Goal: Check status: Check status

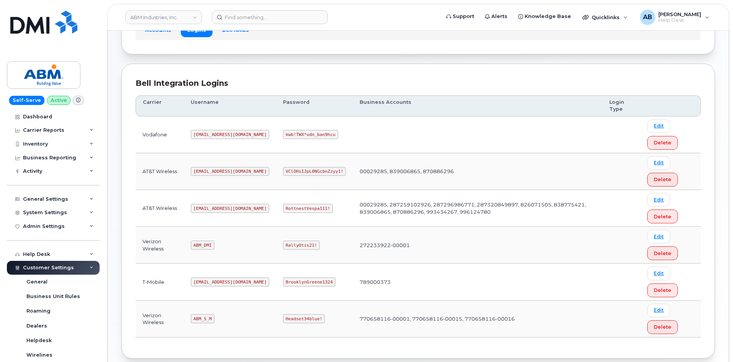
scroll to position [107, 0]
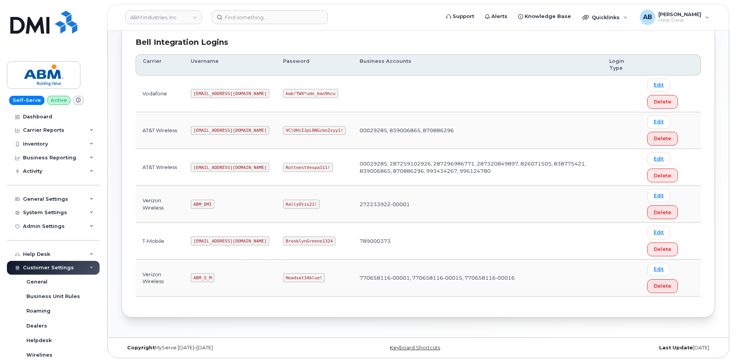
click at [201, 205] on code "ABM_DMI" at bounding box center [202, 204] width 23 height 9
copy code "ABM_DMI"
click at [283, 208] on code "RallyOtis21!" at bounding box center [301, 204] width 36 height 9
click at [283, 206] on code "RallyOtis21!" at bounding box center [301, 204] width 36 height 9
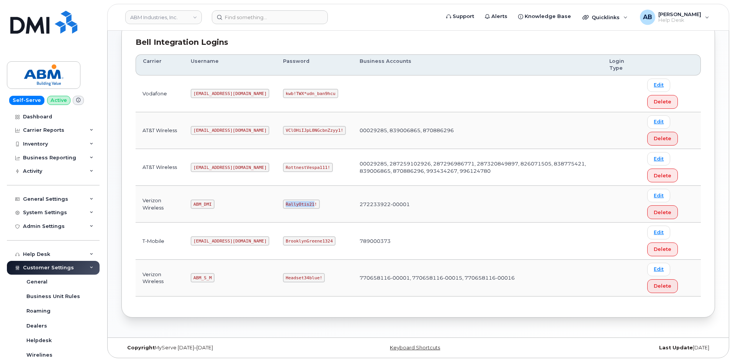
click at [283, 206] on code "RallyOtis21!" at bounding box center [301, 204] width 36 height 9
copy code "RallyOtis21!"
click at [196, 279] on code "ABM_S_M" at bounding box center [202, 277] width 23 height 9
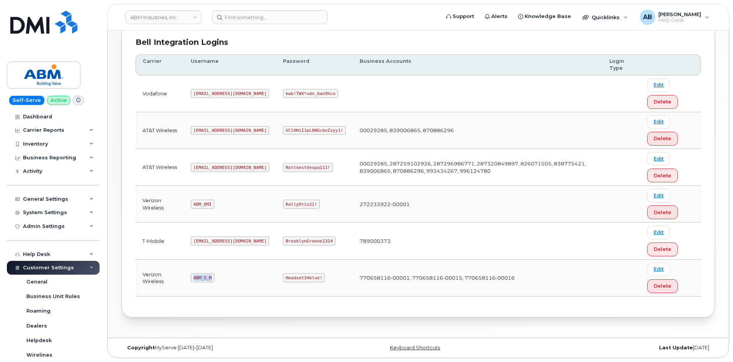
click at [196, 279] on code "ABM_S_M" at bounding box center [202, 277] width 23 height 9
copy code "ABM_S_M"
click at [283, 276] on code "Headset34blue!" at bounding box center [304, 277] width 42 height 9
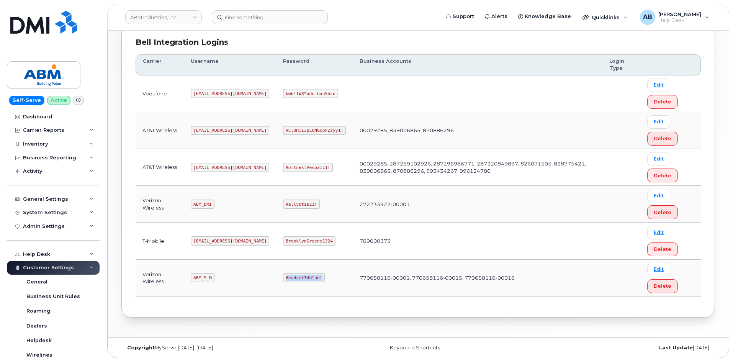
copy code "Headset34blue!"
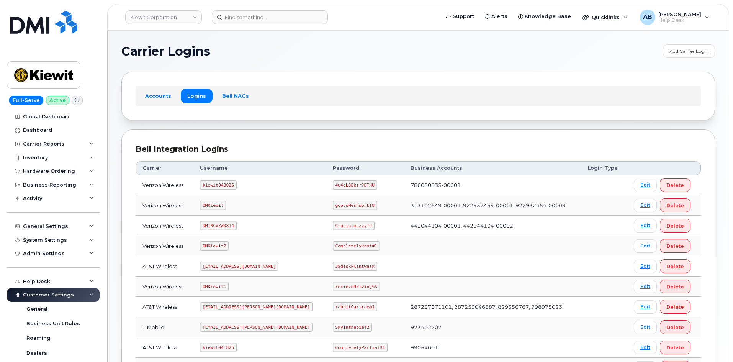
click at [224, 185] on code "kiewit043025" at bounding box center [218, 184] width 36 height 9
copy code "kiewit043025"
click at [333, 181] on code "4u4eL8Ekzr?DTHU" at bounding box center [355, 184] width 44 height 9
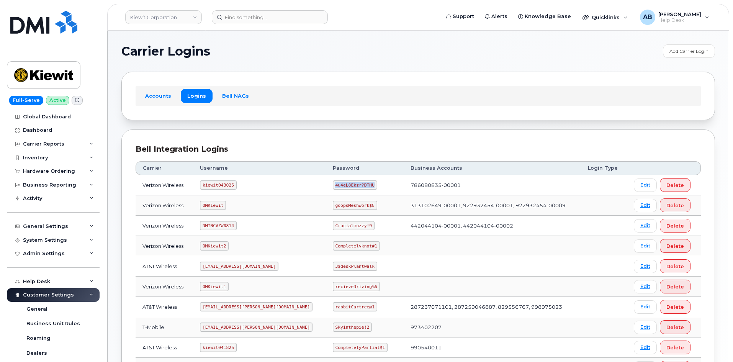
click at [333, 181] on code "4u4eL8Ekzr?DTHU" at bounding box center [355, 184] width 44 height 9
copy code "4u4eL8Ekzr?DTHU"
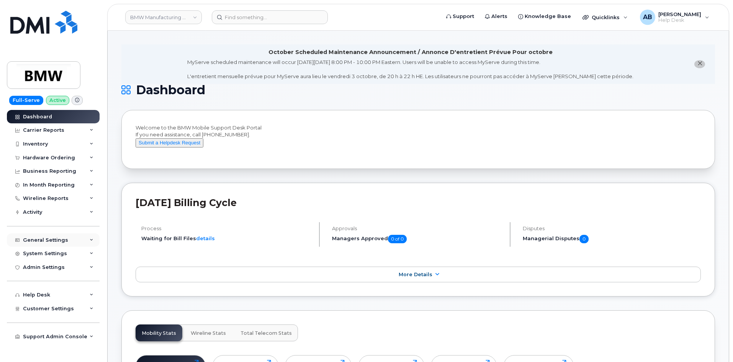
click at [64, 237] on div "General Settings" at bounding box center [45, 240] width 45 height 6
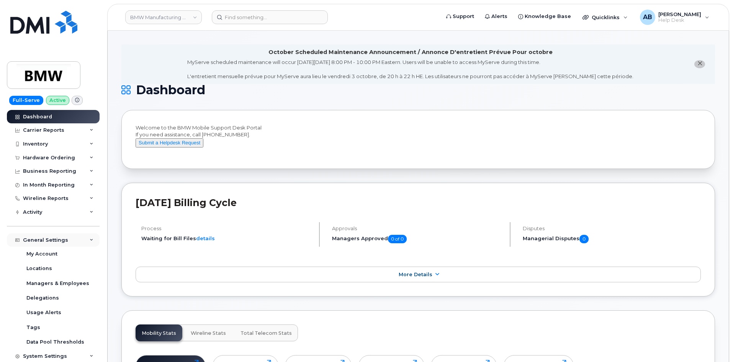
click at [79, 242] on div "General Settings" at bounding box center [53, 240] width 93 height 14
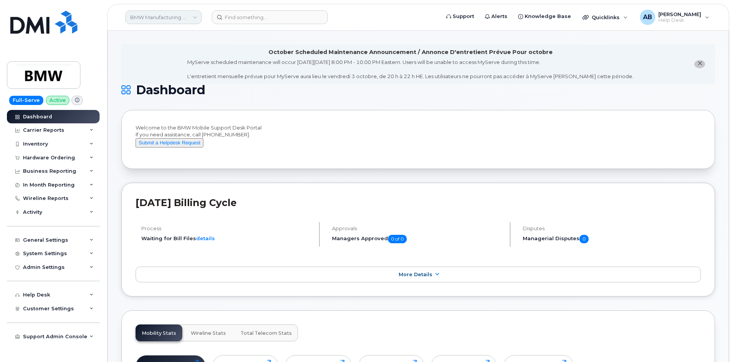
drag, startPoint x: 162, startPoint y: 24, endPoint x: 160, endPoint y: 20, distance: 4.1
click at [161, 22] on div "BMW Manufacturing Co LLC" at bounding box center [163, 17] width 84 height 15
click at [160, 20] on link "BMW Manufacturing Co LLC" at bounding box center [163, 17] width 77 height 14
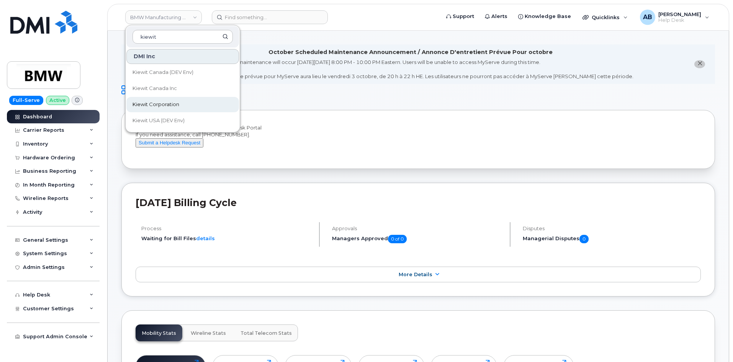
type input "kiewit"
click at [187, 104] on link "Kiewit Corporation" at bounding box center [182, 104] width 113 height 15
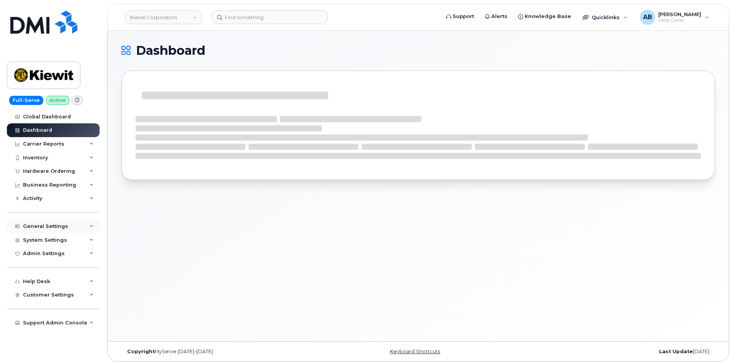
click at [70, 224] on div "General Settings" at bounding box center [53, 226] width 93 height 14
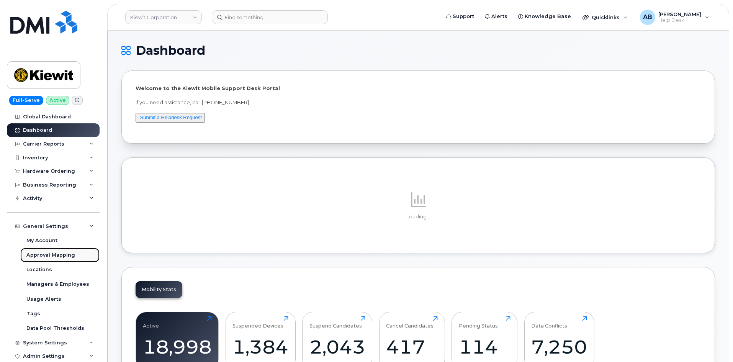
click at [50, 257] on div "Approval Mapping" at bounding box center [50, 255] width 49 height 7
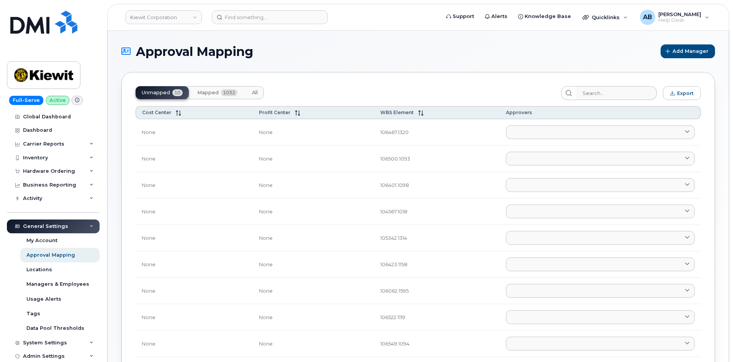
click at [258, 93] on span "All" at bounding box center [255, 93] width 6 height 6
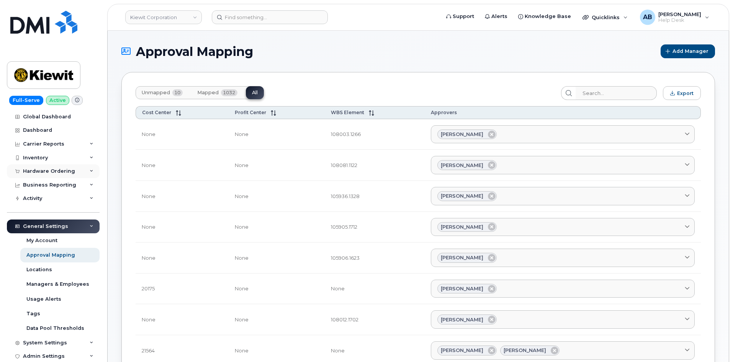
click at [42, 164] on div "Hardware Ordering" at bounding box center [53, 171] width 93 height 14
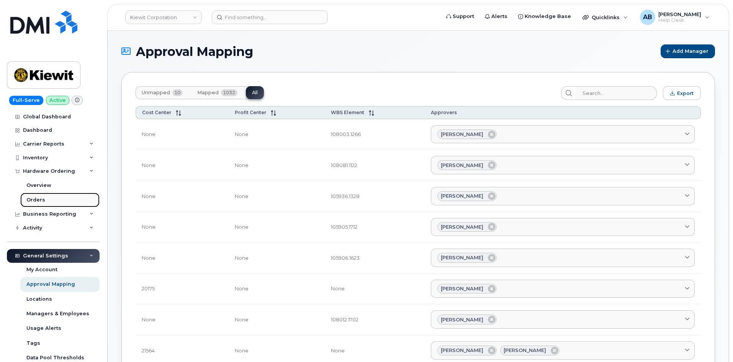
click at [46, 199] on link "Orders" at bounding box center [59, 200] width 79 height 15
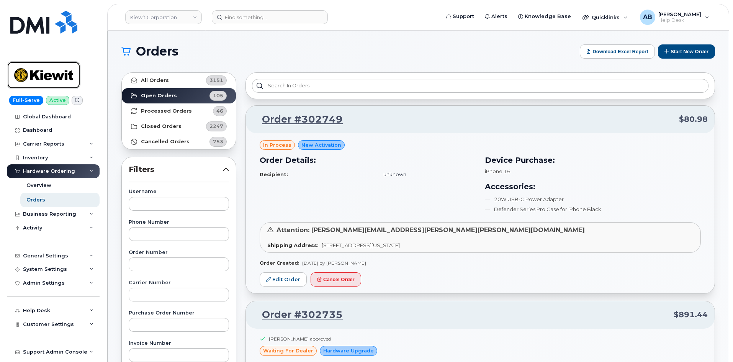
click at [50, 69] on img at bounding box center [43, 75] width 59 height 22
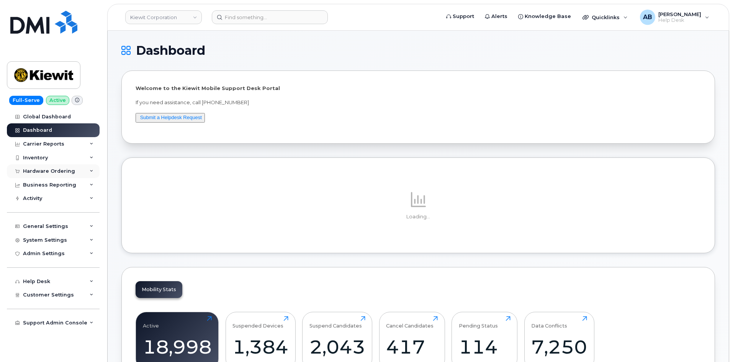
click at [67, 172] on div "Hardware Ordering" at bounding box center [49, 171] width 52 height 6
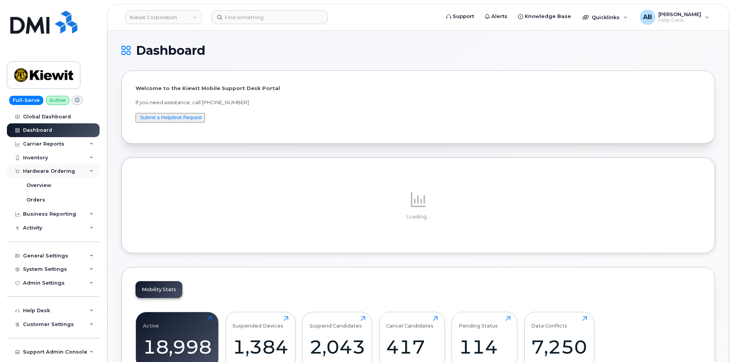
click at [75, 169] on div "Hardware Ordering" at bounding box center [53, 171] width 93 height 14
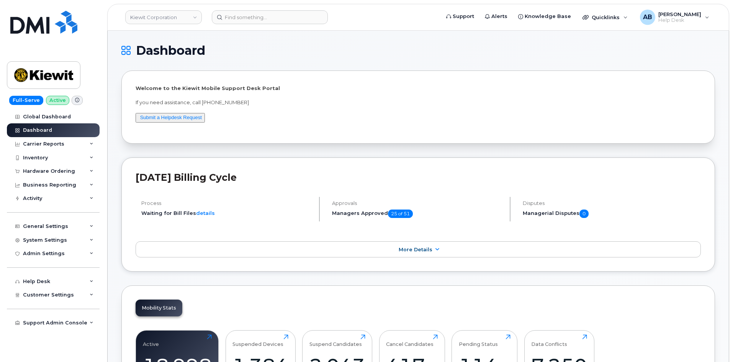
click at [286, 50] on h1 "Dashboard" at bounding box center [416, 50] width 590 height 12
click at [187, 21] on link "Kiewit Corporation" at bounding box center [163, 17] width 77 height 14
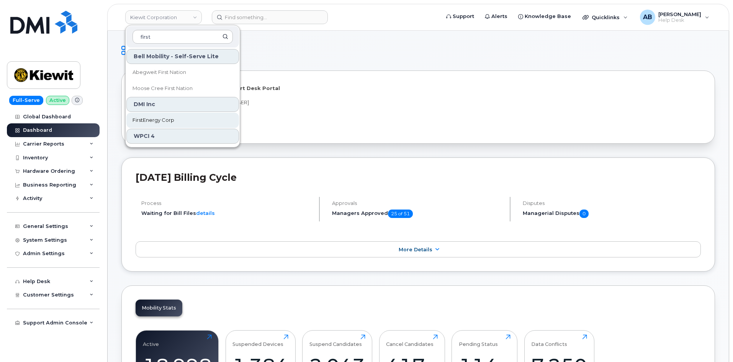
type input "first"
click at [175, 119] on link "FirstEnergy Corp" at bounding box center [182, 120] width 113 height 15
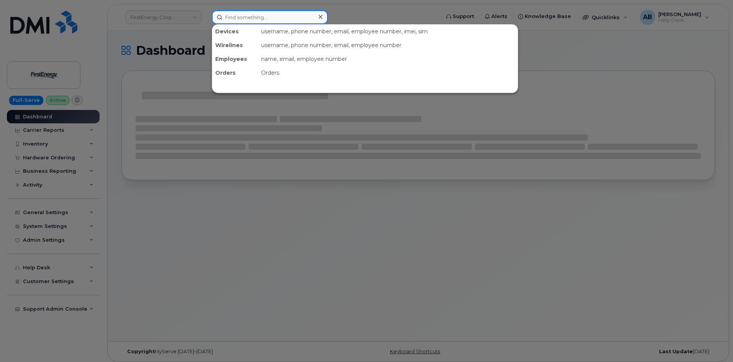
click at [246, 17] on input at bounding box center [270, 17] width 116 height 14
paste input "302718"
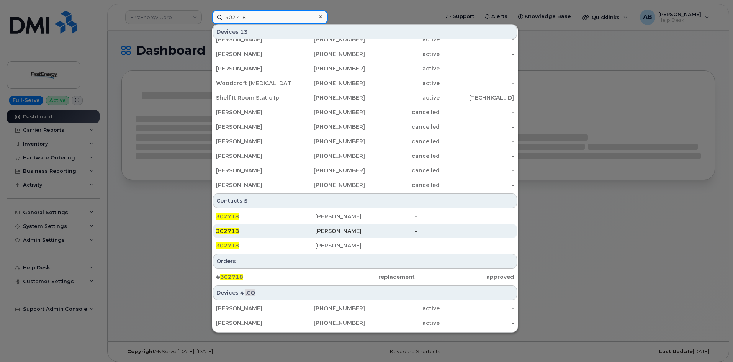
scroll to position [82, 0]
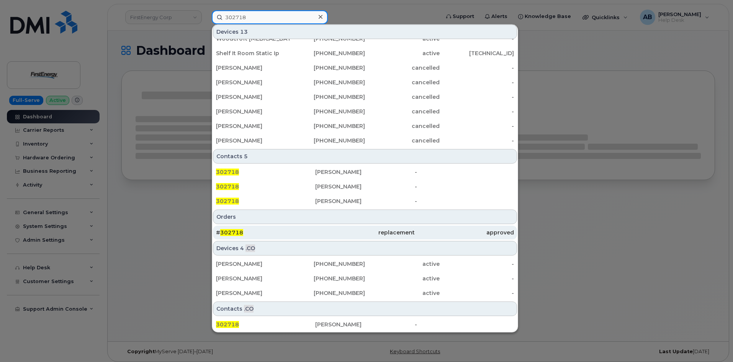
type input "302718"
click at [326, 235] on div "replacement" at bounding box center [364, 233] width 99 height 8
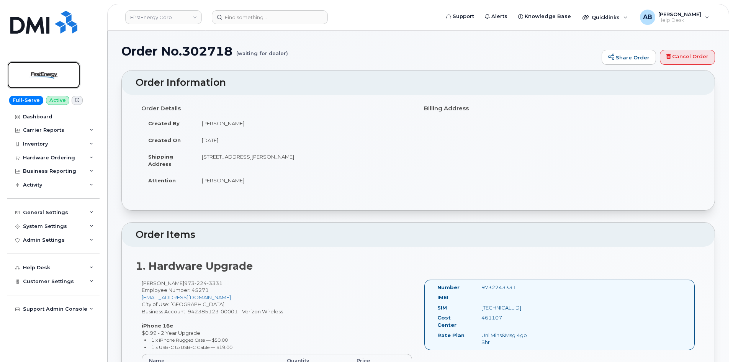
drag, startPoint x: 47, startPoint y: 67, endPoint x: 137, endPoint y: 7, distance: 108.1
click at [47, 67] on img at bounding box center [43, 75] width 59 height 22
